Goal: Find specific page/section: Find specific page/section

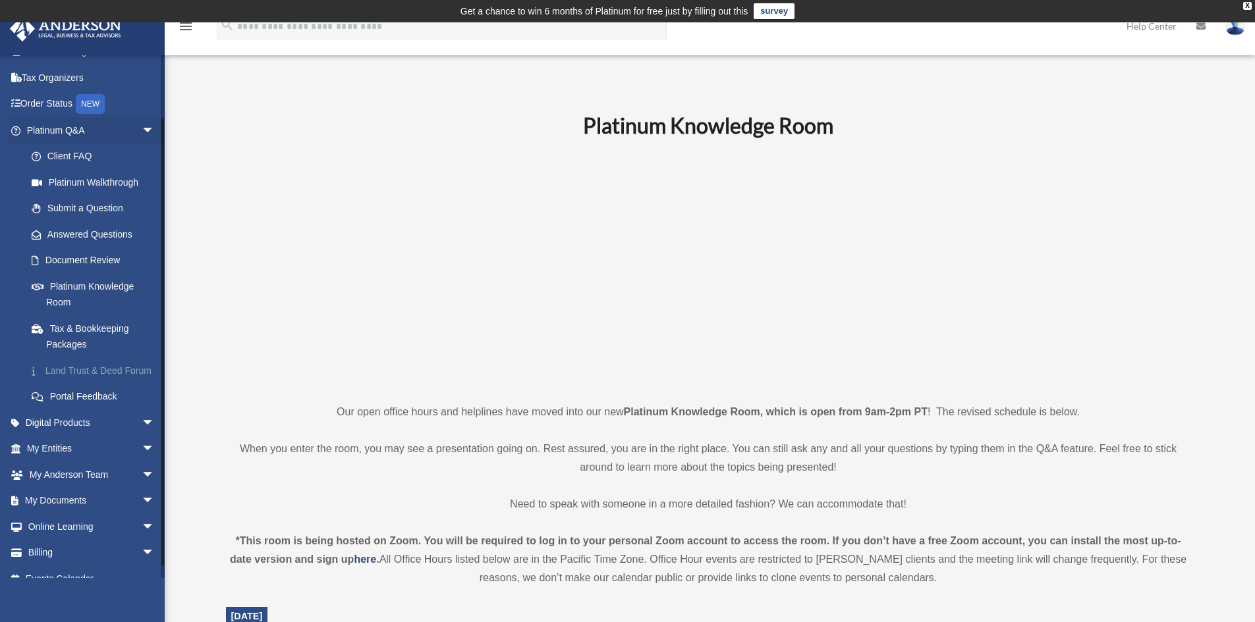
scroll to position [66, 0]
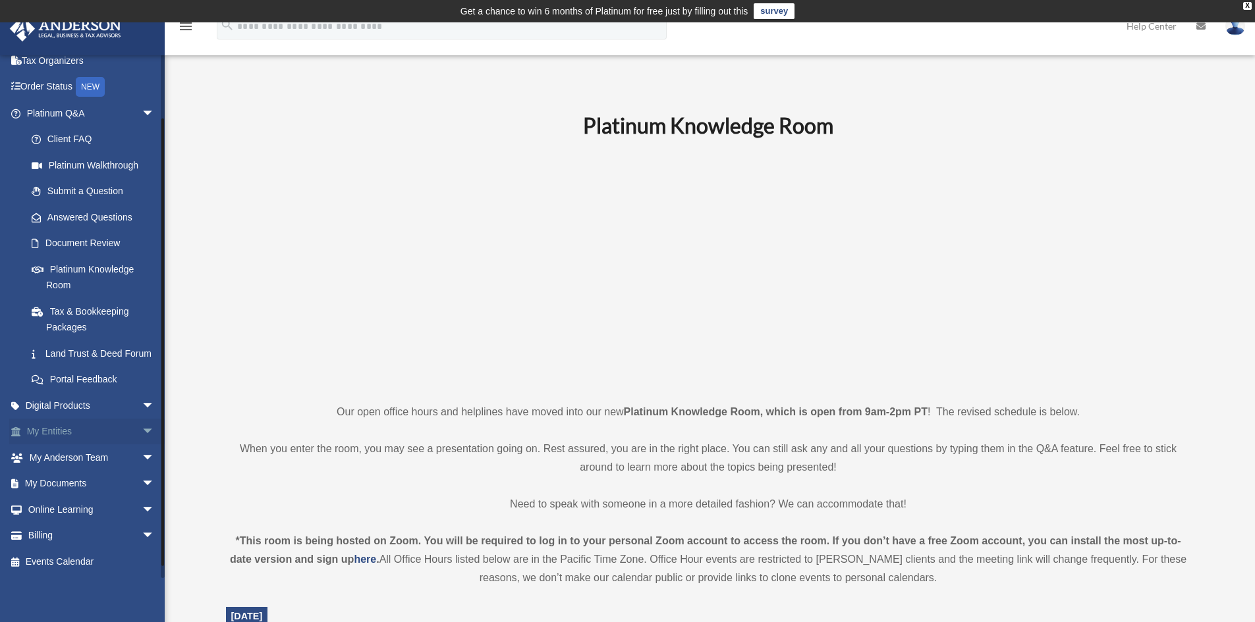
click at [142, 439] on span "arrow_drop_down" at bounding box center [155, 432] width 26 height 27
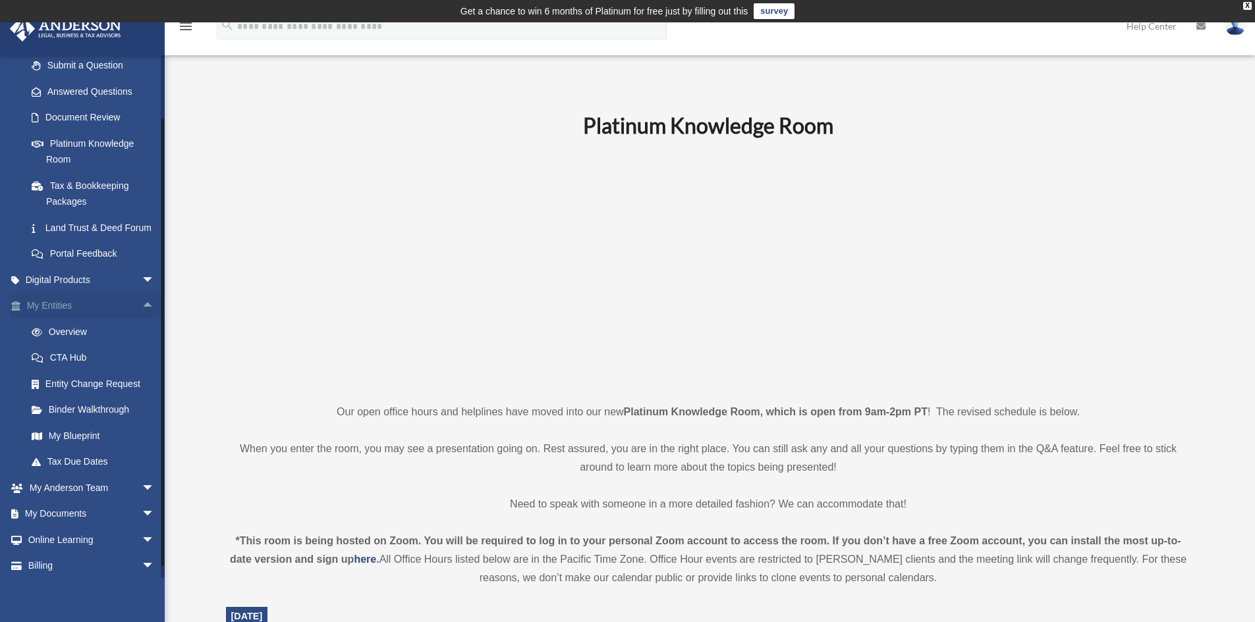
scroll to position [198, 0]
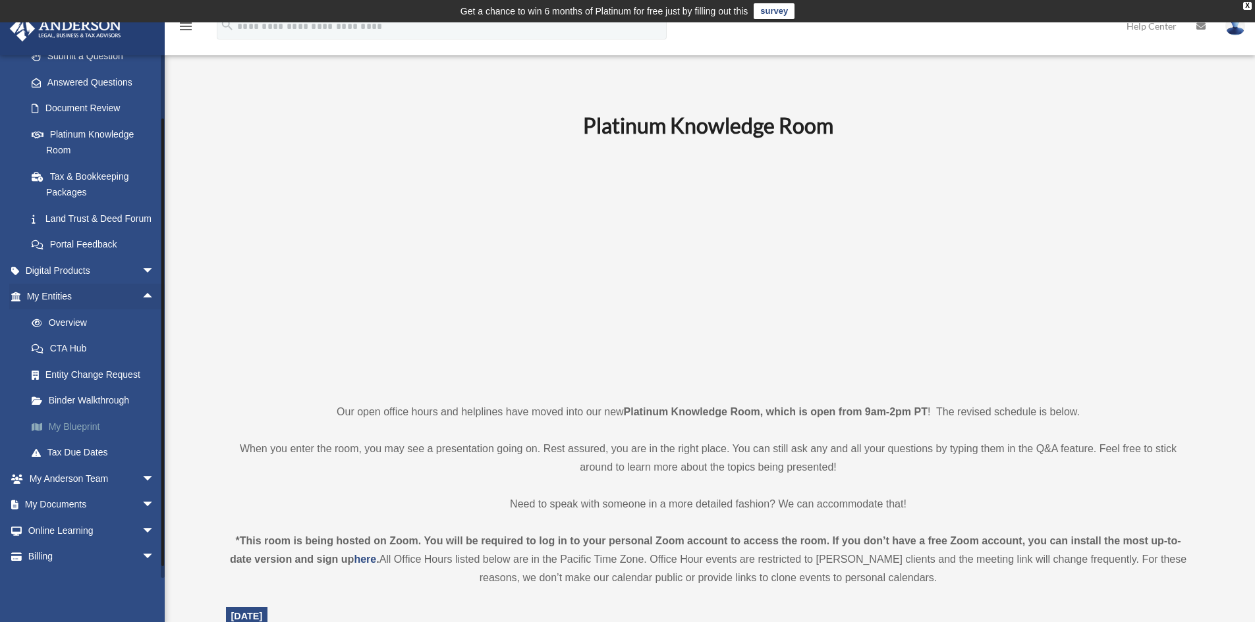
click at [49, 440] on link "My Blueprint" at bounding box center [96, 427] width 156 height 26
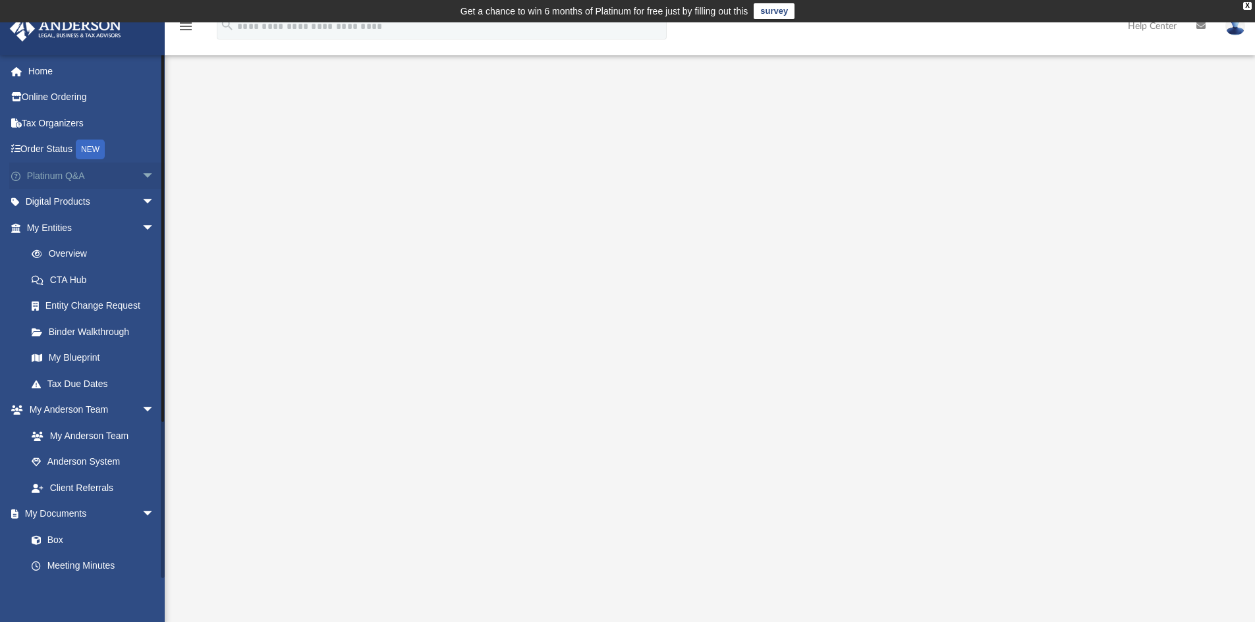
click at [142, 176] on span "arrow_drop_down" at bounding box center [155, 176] width 26 height 27
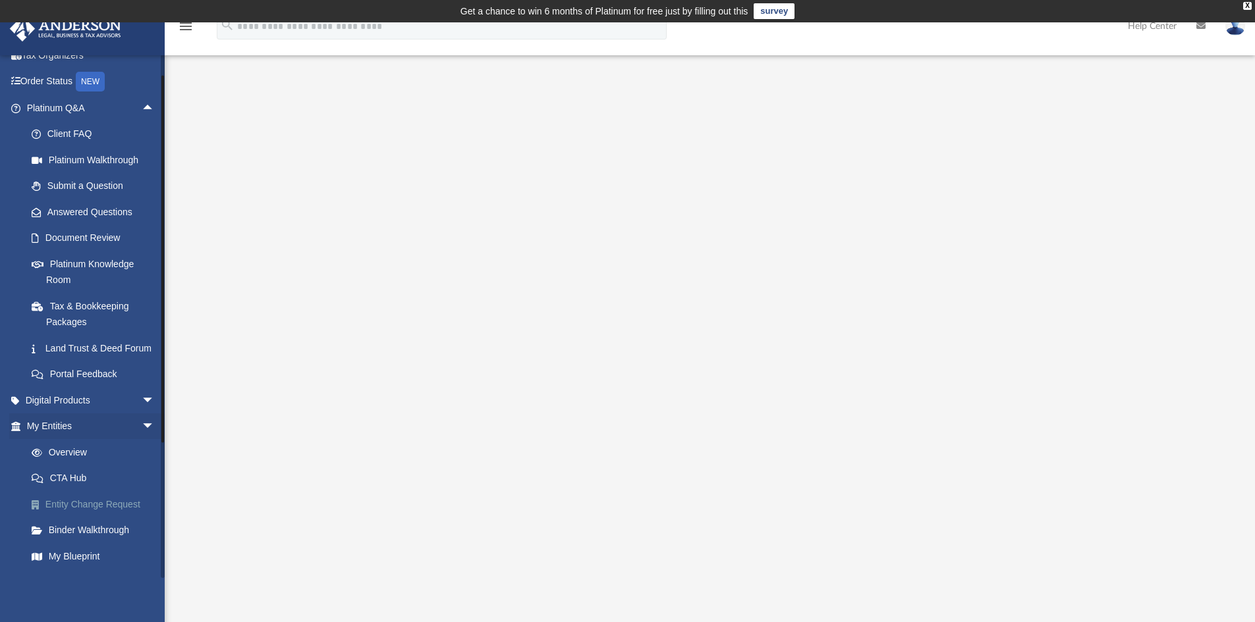
scroll to position [66, 0]
click at [142, 416] on span "arrow_drop_down" at bounding box center [155, 402] width 26 height 27
click at [105, 242] on link "Document Review" at bounding box center [96, 240] width 156 height 26
click at [78, 242] on link "Document Review" at bounding box center [96, 240] width 156 height 26
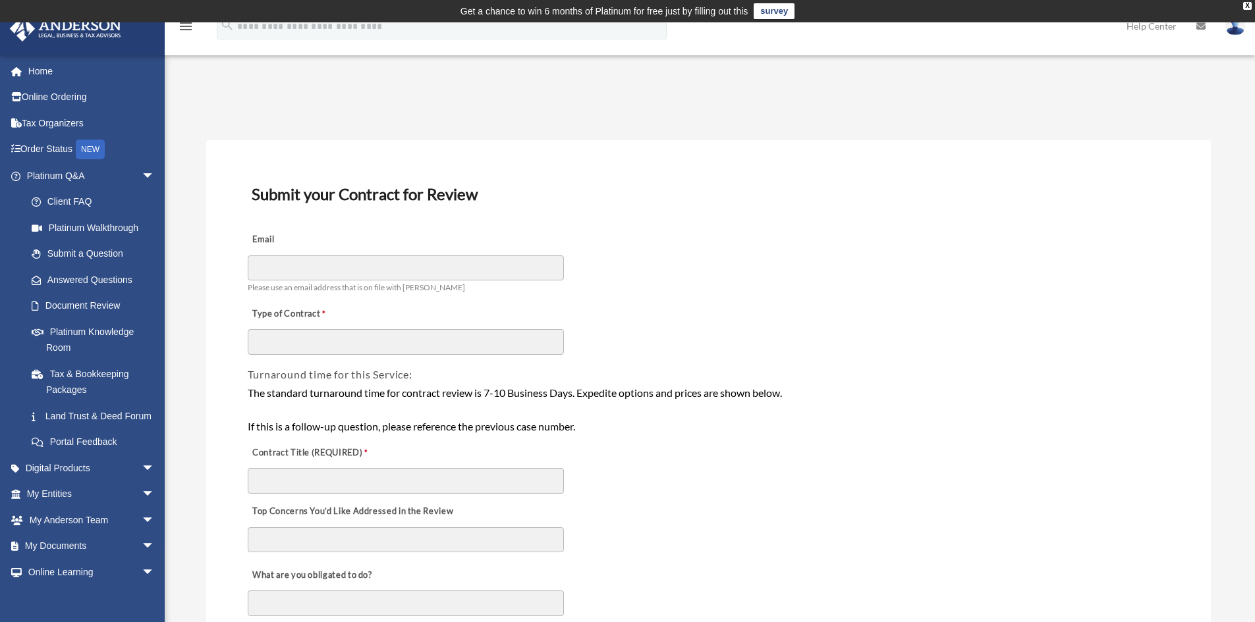
click at [824, 269] on div "Email Please use an email address that is on file with [PERSON_NAME]" at bounding box center [708, 260] width 924 height 74
